Goal: Navigation & Orientation: Go to known website

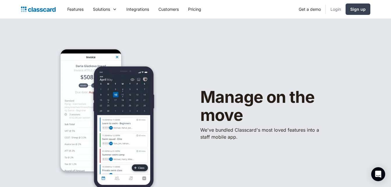
click at [336, 10] on link "Login" at bounding box center [336, 9] width 20 height 13
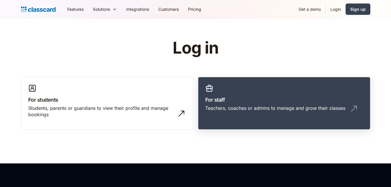
click at [276, 99] on h3 "For staff" at bounding box center [284, 100] width 158 height 8
